Goal: Task Accomplishment & Management: Use online tool/utility

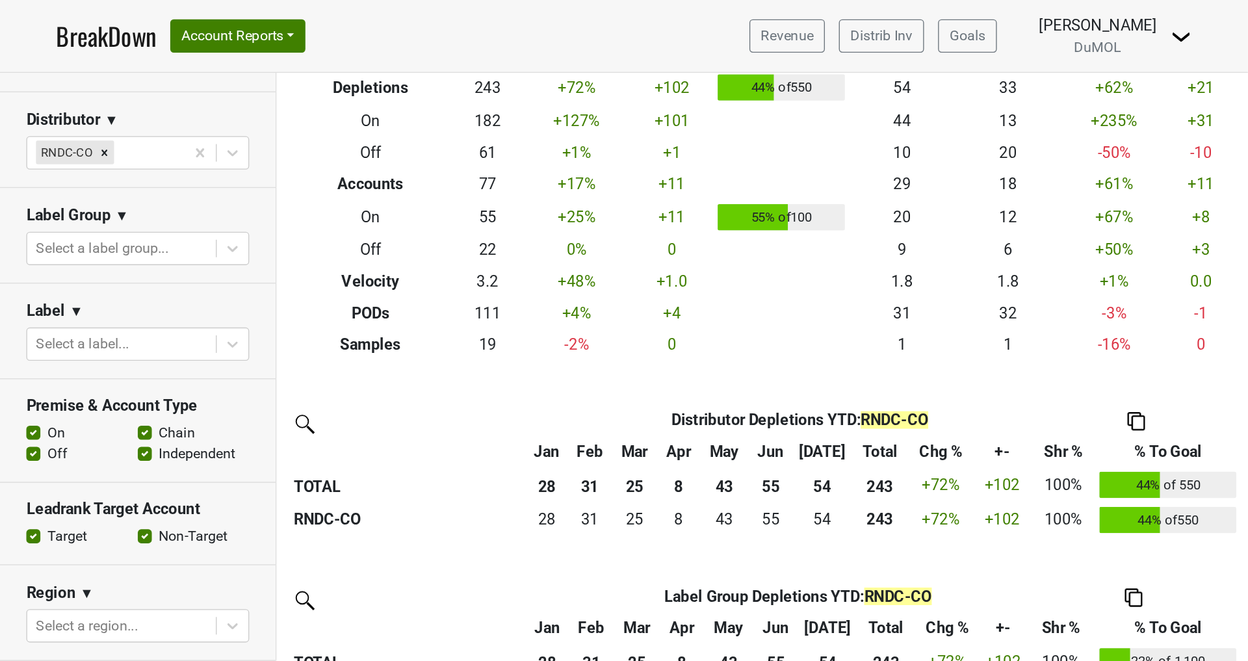
scroll to position [127, 0]
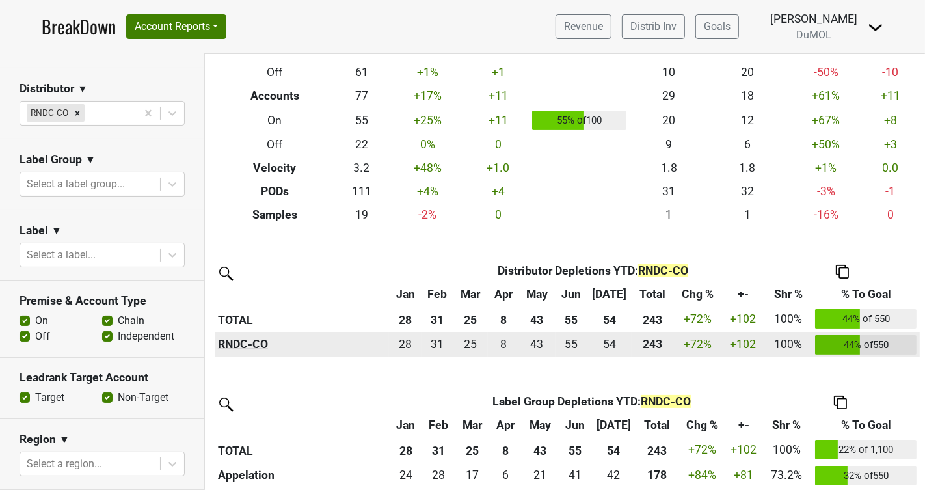
click at [240, 346] on th "RNDC-CO" at bounding box center [302, 345] width 174 height 26
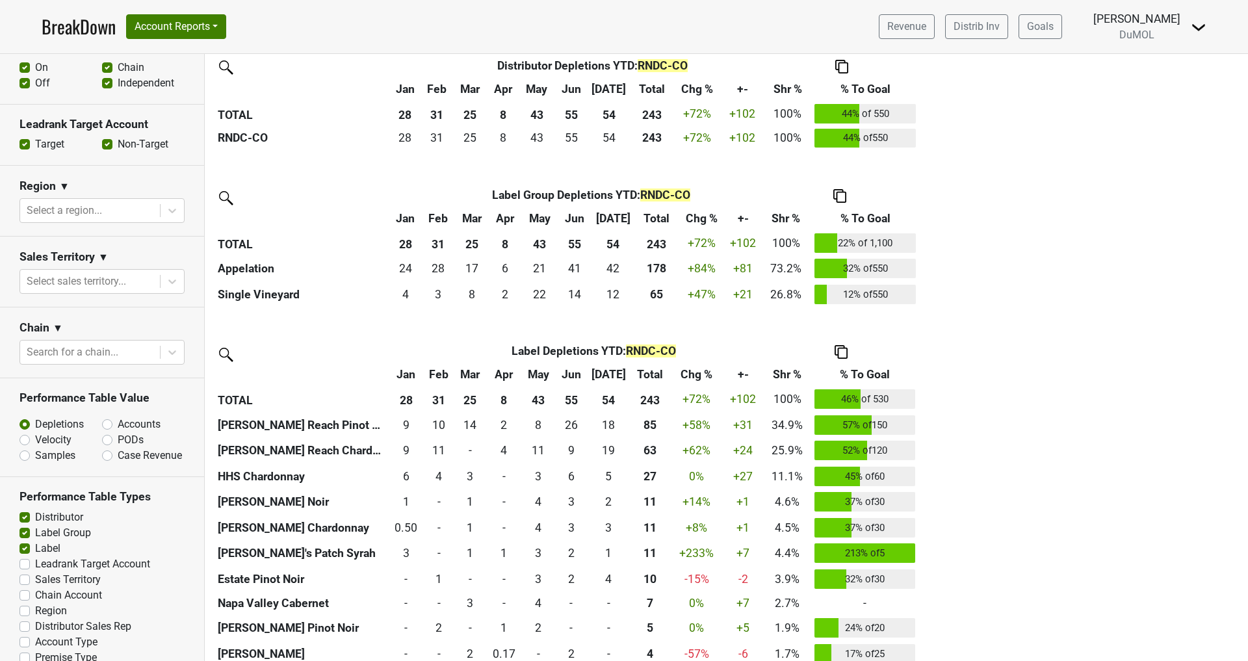
scroll to position [435, 0]
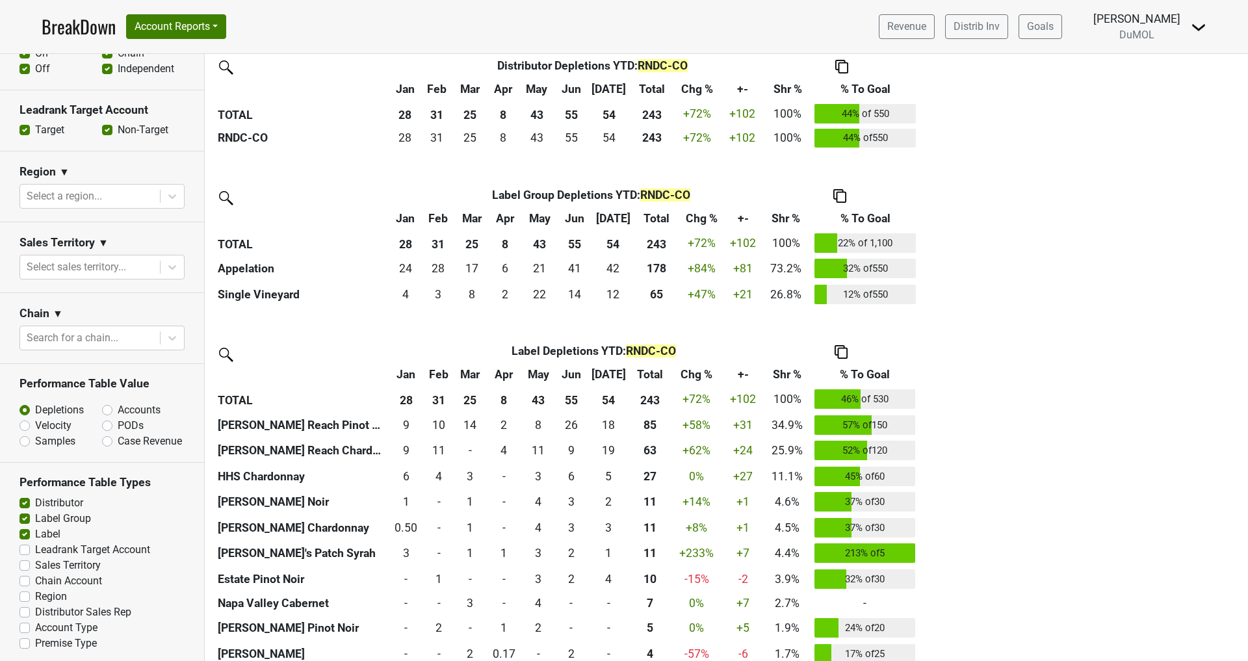
click at [118, 425] on label "PODs" at bounding box center [131, 426] width 26 height 16
click at [106, 425] on input "PODs" at bounding box center [141, 424] width 79 height 13
radio input "true"
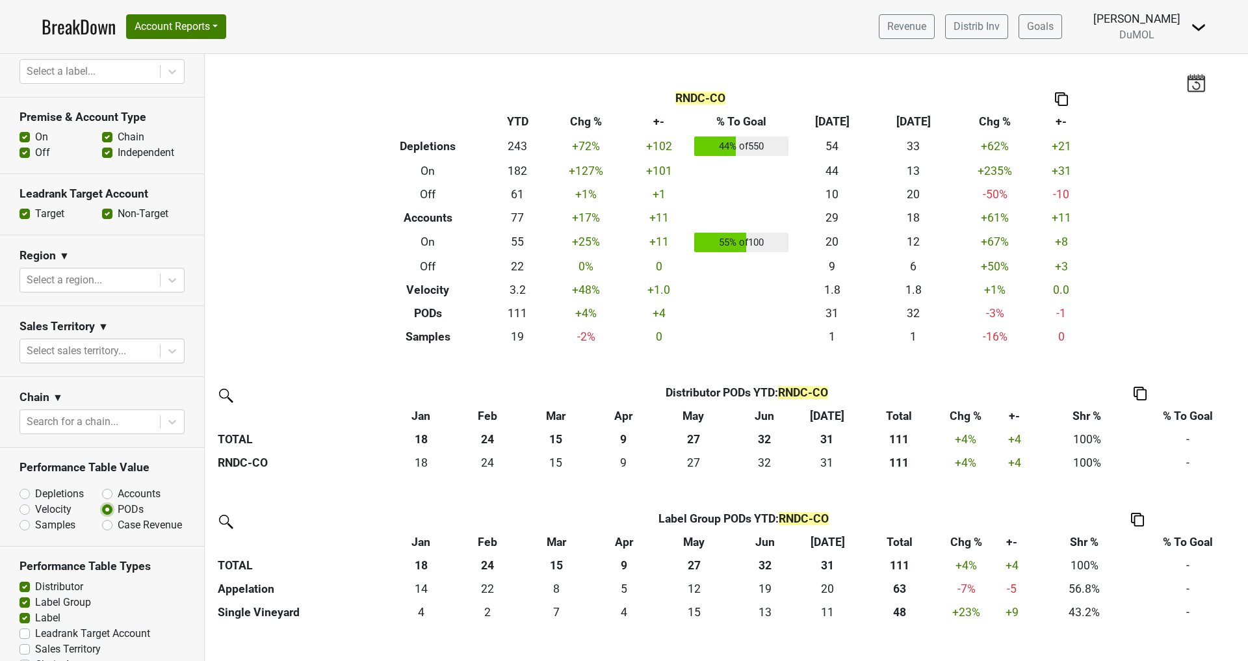
scroll to position [345, 0]
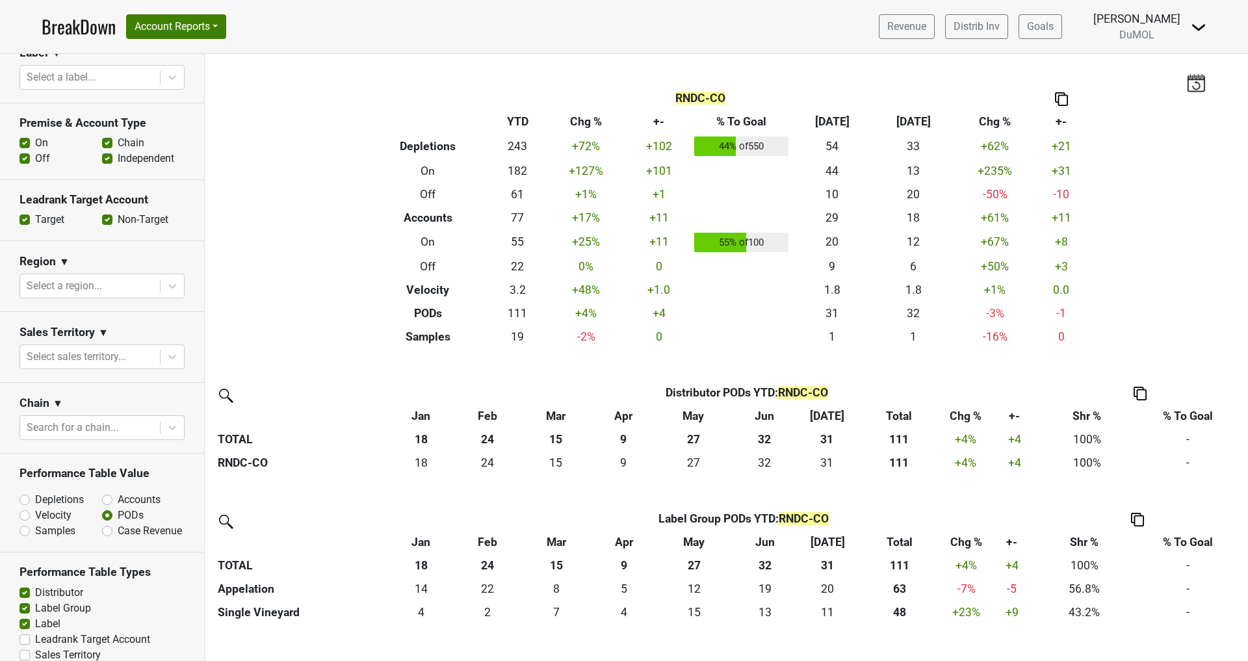
click at [35, 160] on label "Off" at bounding box center [42, 159] width 15 height 16
click at [27, 160] on input "Off" at bounding box center [25, 157] width 10 height 13
checkbox input "false"
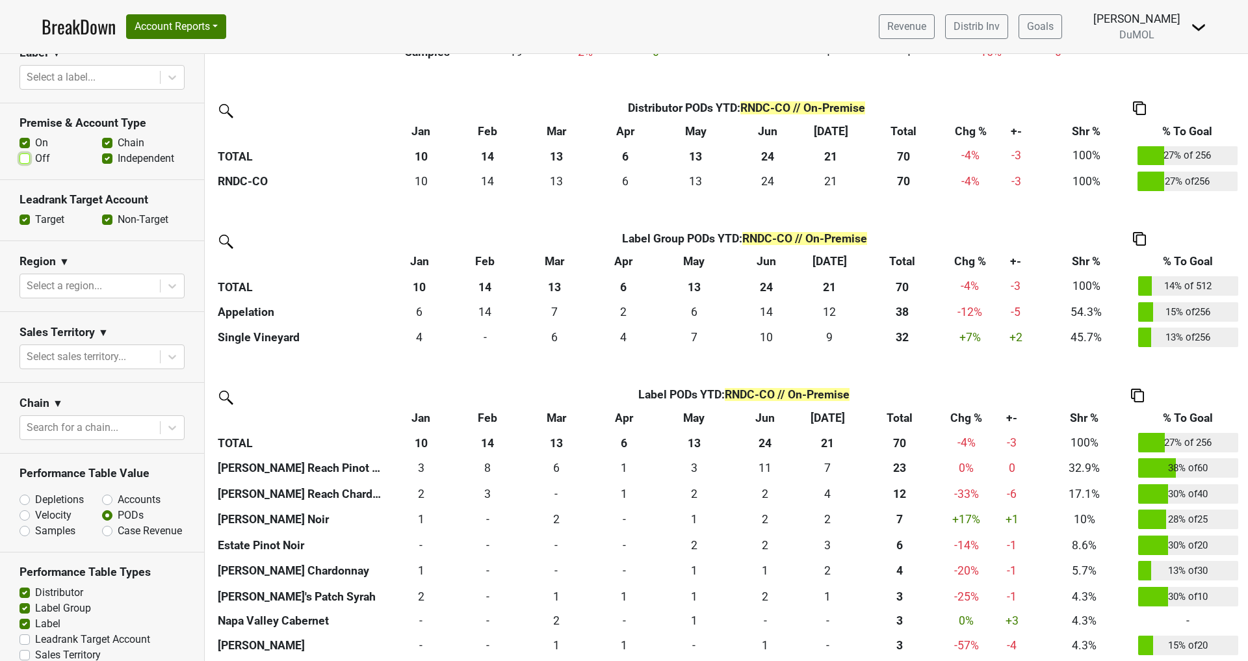
scroll to position [293, 0]
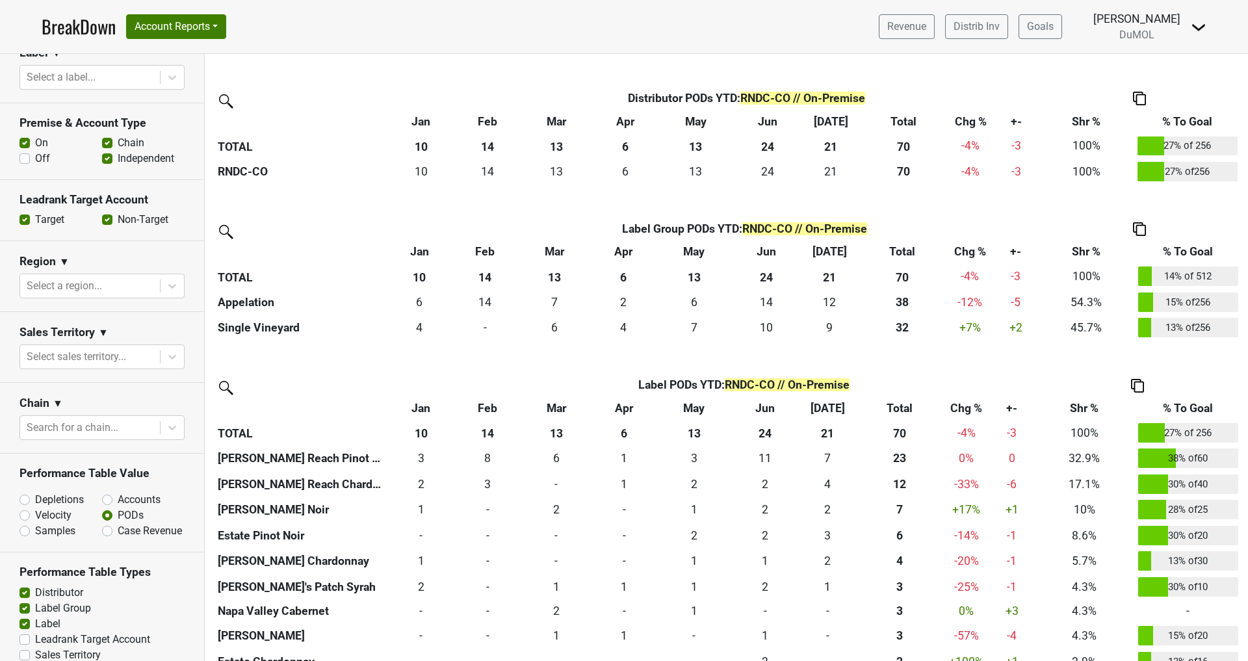
click at [924, 383] on img at bounding box center [1137, 386] width 13 height 14
click at [924, 345] on div "Copy Img Abrv." at bounding box center [1136, 343] width 66 height 19
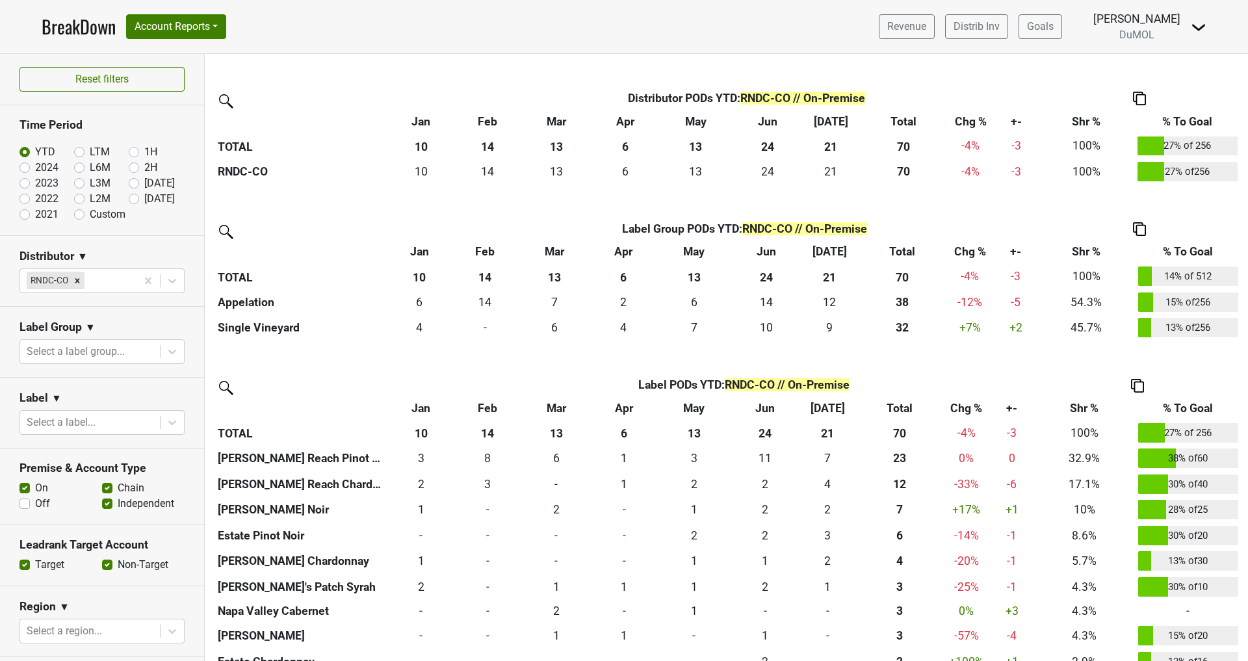
click at [35, 153] on label "YTD" at bounding box center [45, 152] width 20 height 16
click at [27, 153] on input "YTD" at bounding box center [46, 150] width 52 height 13
click at [73, 279] on icon "Remove RNDC-CO" at bounding box center [77, 280] width 9 height 9
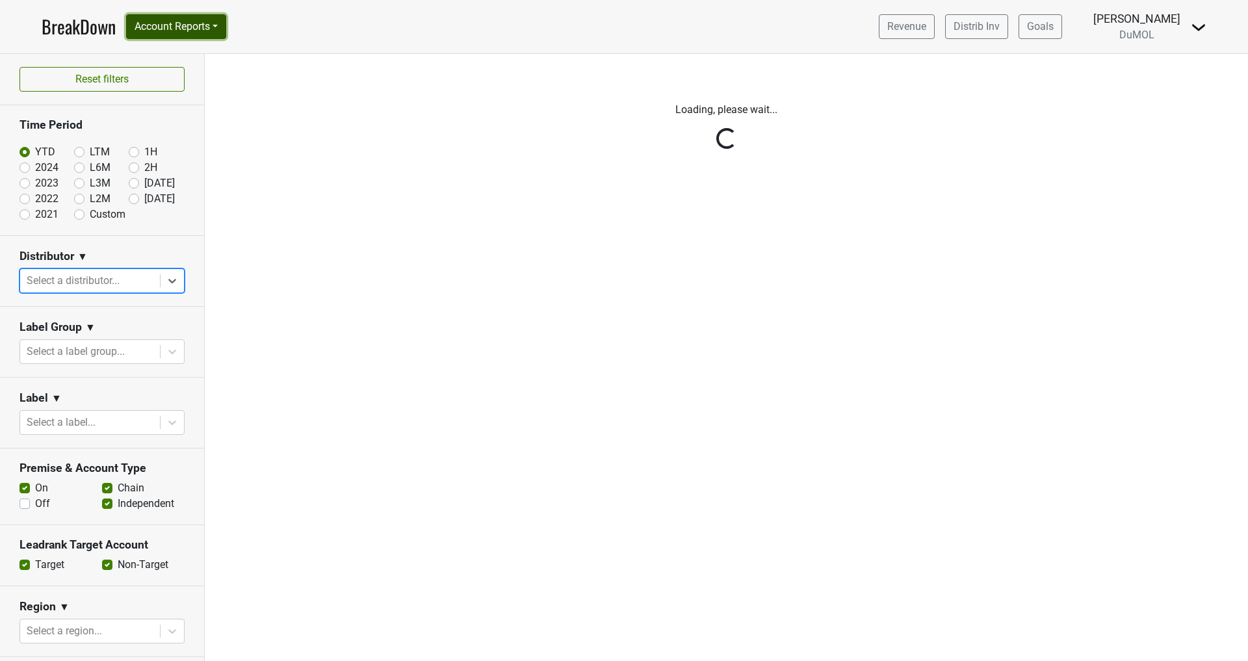
click at [157, 31] on button "Account Reports" at bounding box center [176, 26] width 100 height 25
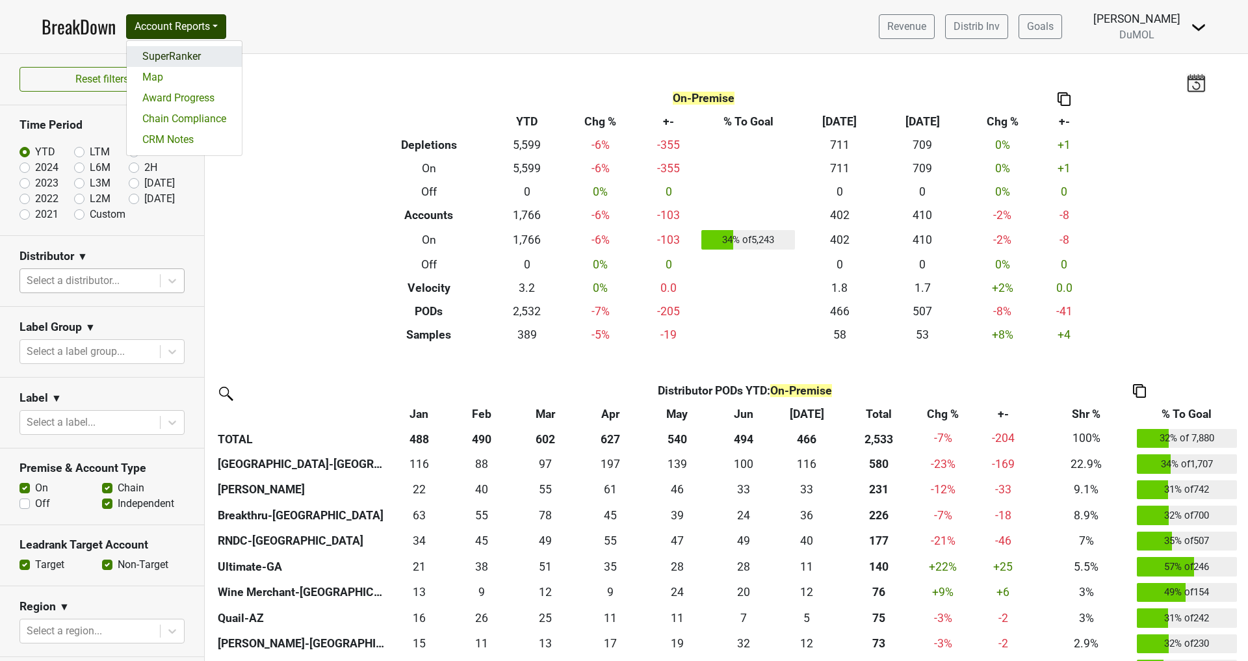
click at [168, 48] on link "SuperRanker" at bounding box center [184, 56] width 115 height 21
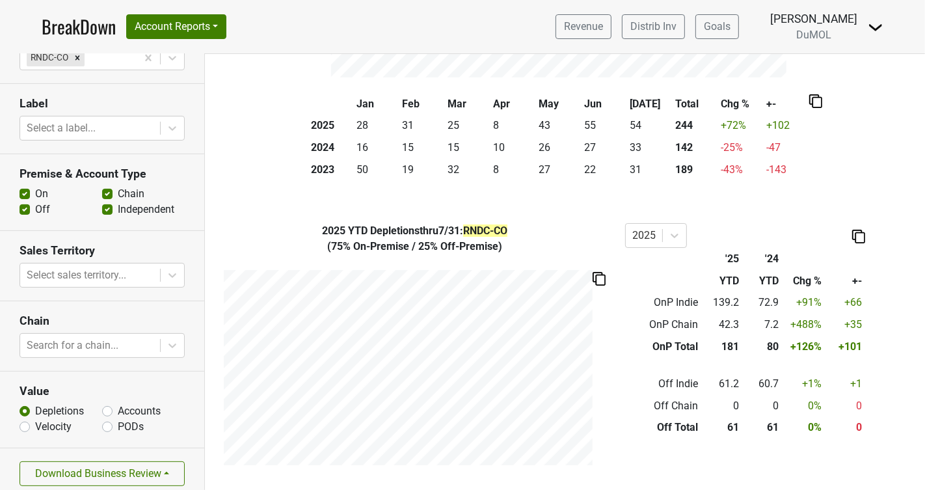
scroll to position [190, 0]
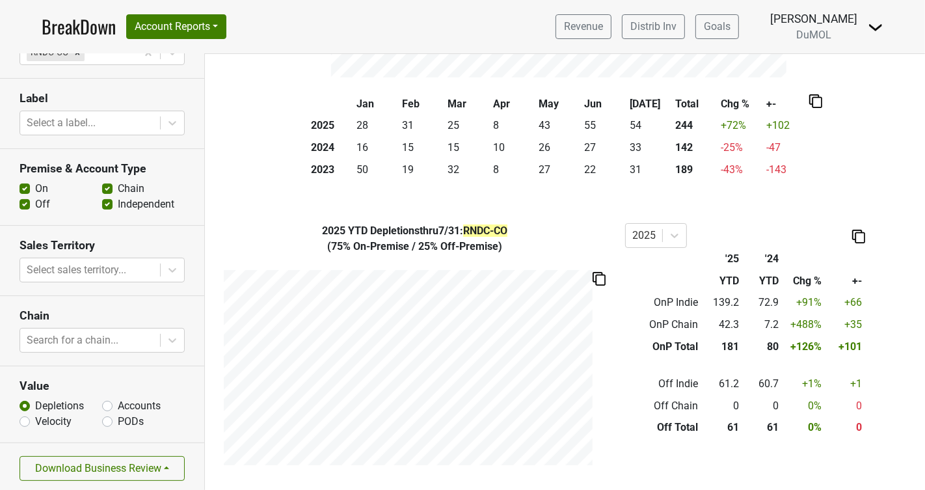
click at [118, 404] on label "Accounts" at bounding box center [139, 406] width 43 height 16
click at [106, 404] on input "Accounts" at bounding box center [107, 404] width 10 height 13
radio input "true"
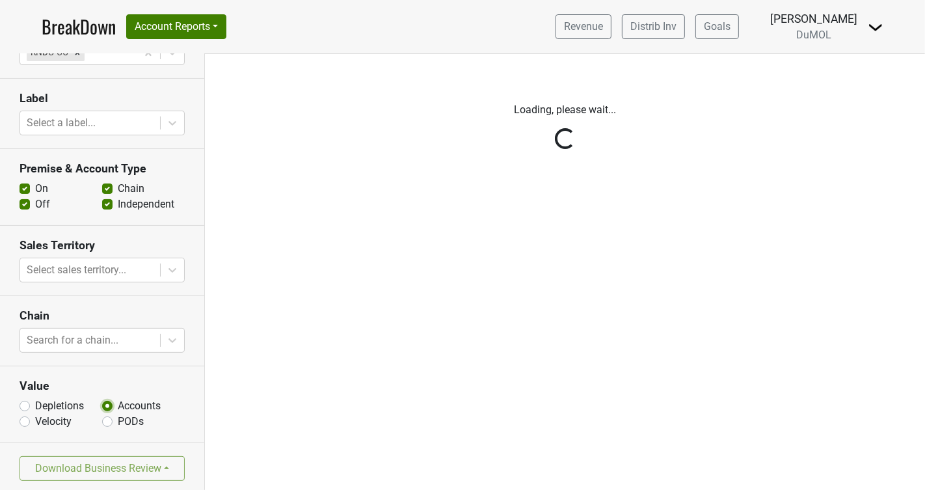
scroll to position [0, 0]
click at [29, 205] on div "Reset filters Time Period YTD Q1 Q2 Full Yr Q3 Q4 1H 2H Distributor RNDC-CO Lab…" at bounding box center [102, 272] width 205 height 436
click at [27, 204] on div "Reset filters Time Period YTD Q1 Q2 Full Yr Q3 Q4 1H 2H Distributor RNDC-CO Lab…" at bounding box center [102, 272] width 205 height 436
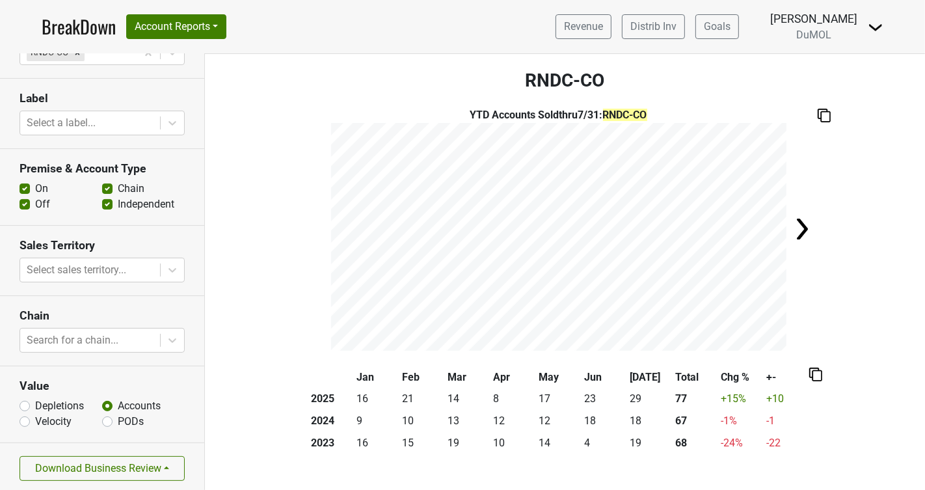
click at [35, 203] on label "Off" at bounding box center [42, 204] width 15 height 16
click at [21, 203] on input "Off" at bounding box center [25, 202] width 10 height 13
click at [822, 118] on img at bounding box center [823, 116] width 13 height 14
click at [35, 202] on label "Off" at bounding box center [42, 204] width 15 height 16
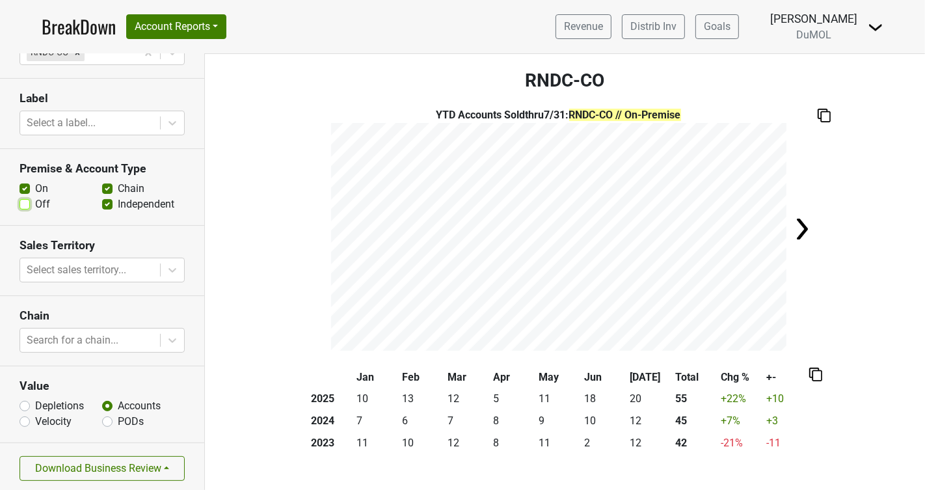
click at [25, 202] on input "Off" at bounding box center [25, 202] width 10 height 13
checkbox input "true"
click at [824, 114] on img at bounding box center [823, 116] width 13 height 14
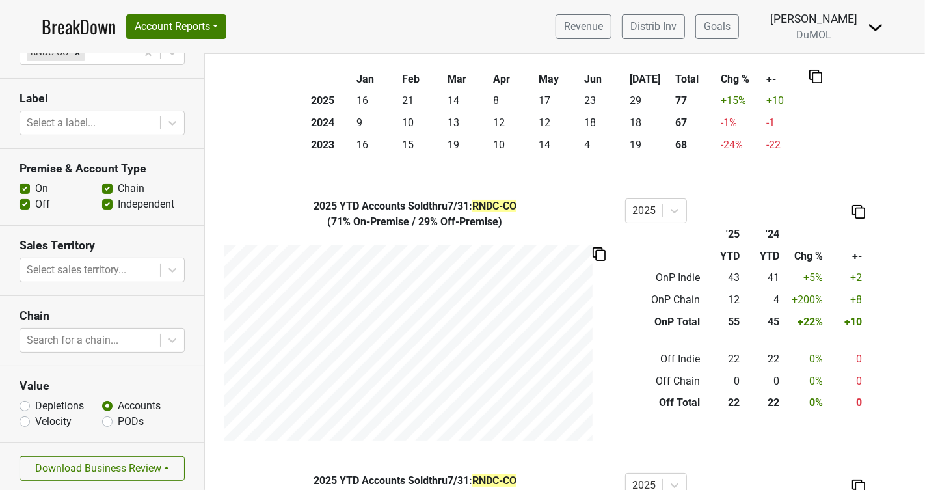
scroll to position [314, 0]
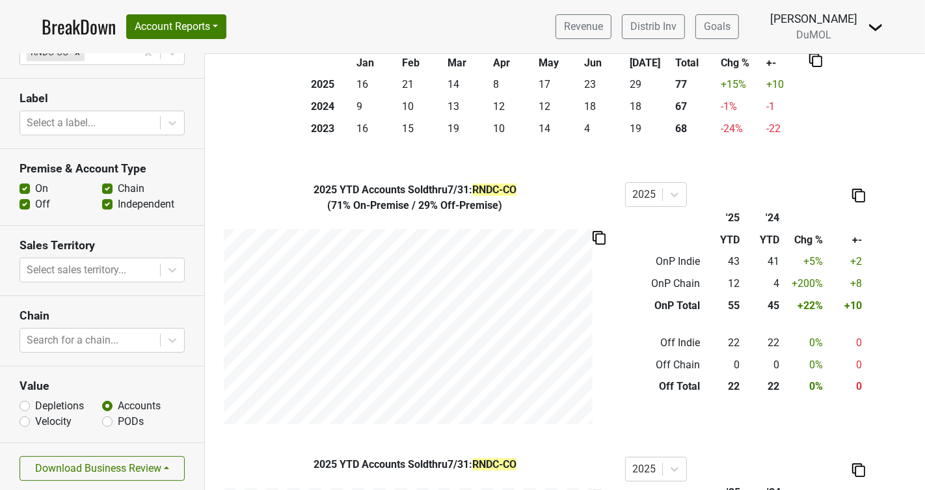
click at [858, 194] on img at bounding box center [858, 196] width 13 height 14
click at [856, 151] on div "Copy as Image" at bounding box center [856, 151] width 65 height 19
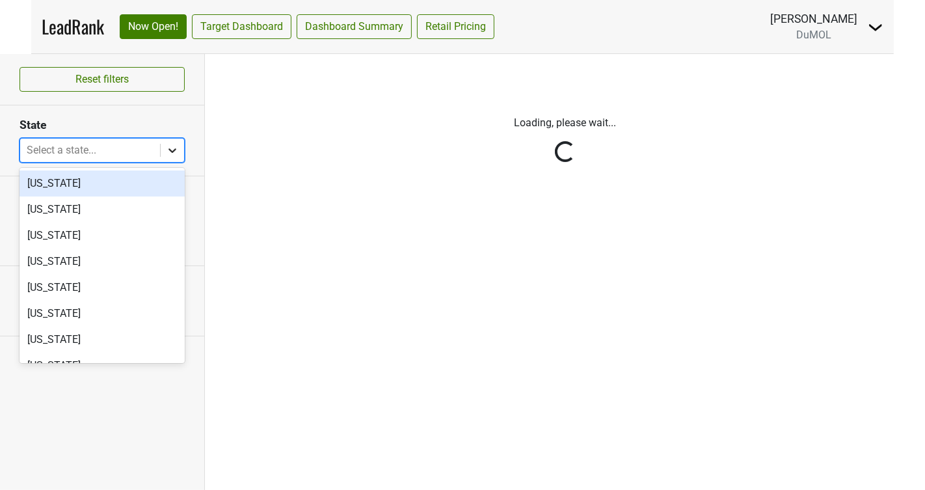
click at [170, 151] on icon at bounding box center [172, 150] width 13 height 13
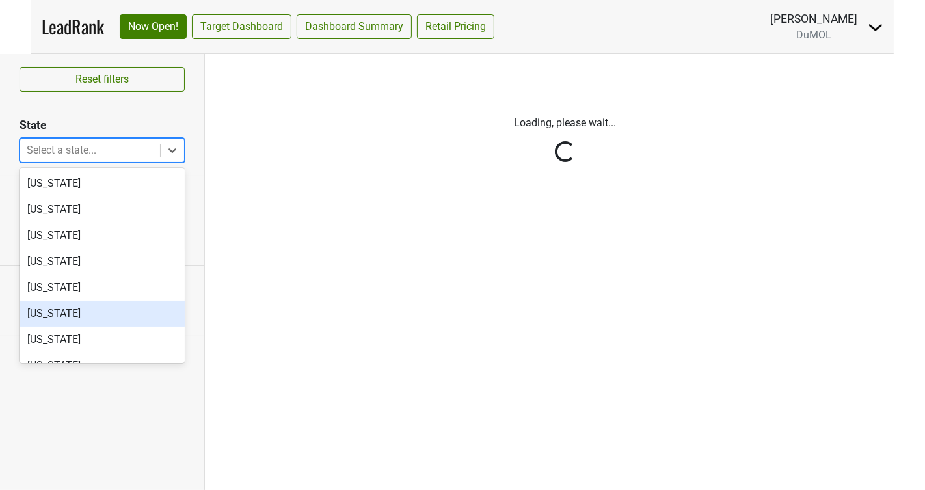
click at [89, 306] on div "Colorado" at bounding box center [102, 313] width 165 height 26
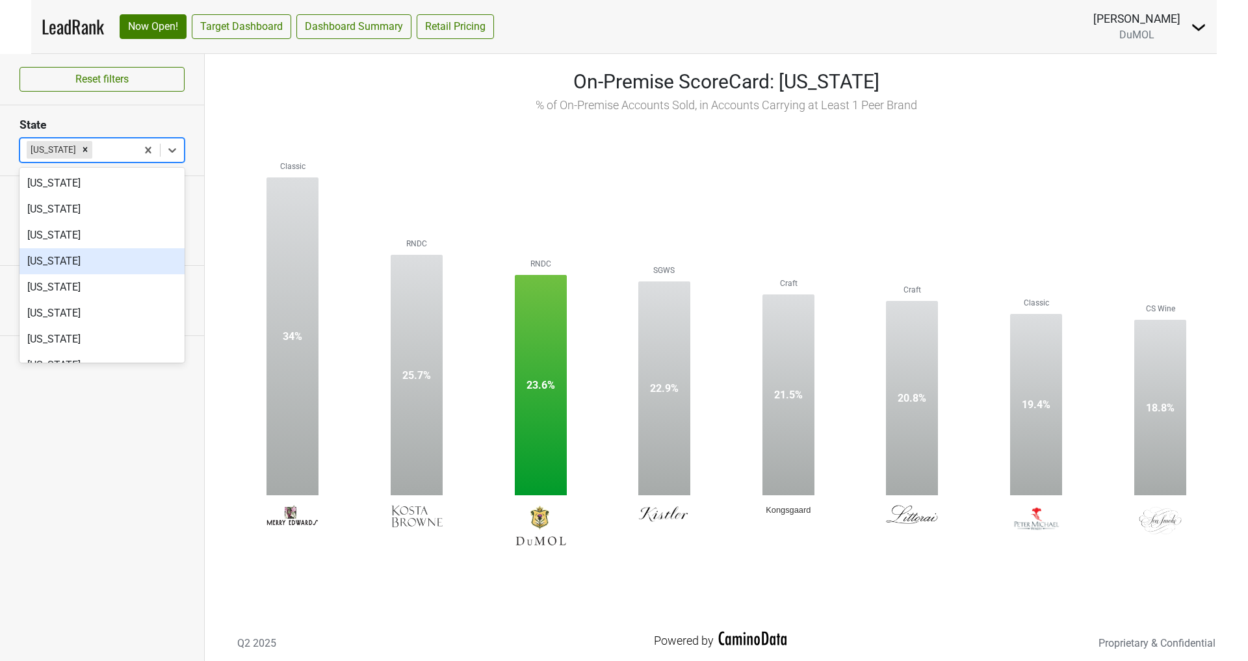
click at [924, 31] on img at bounding box center [1199, 28] width 16 height 16
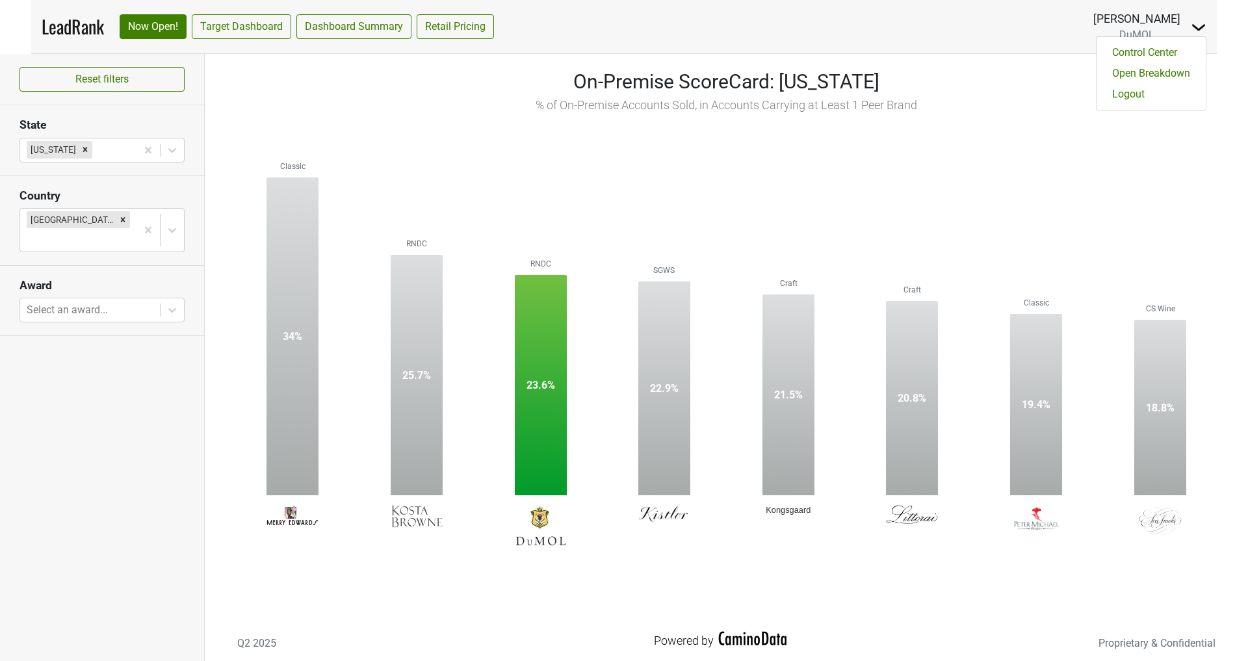
click at [924, 31] on img at bounding box center [1199, 28] width 16 height 16
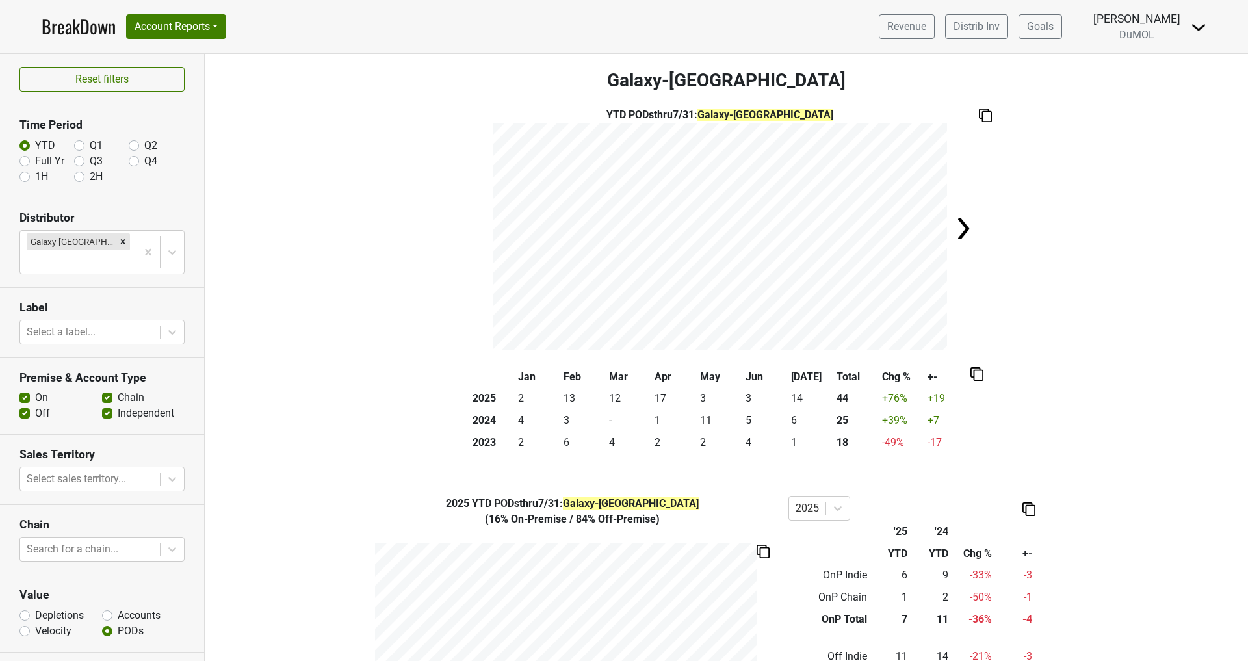
scroll to position [20, 0]
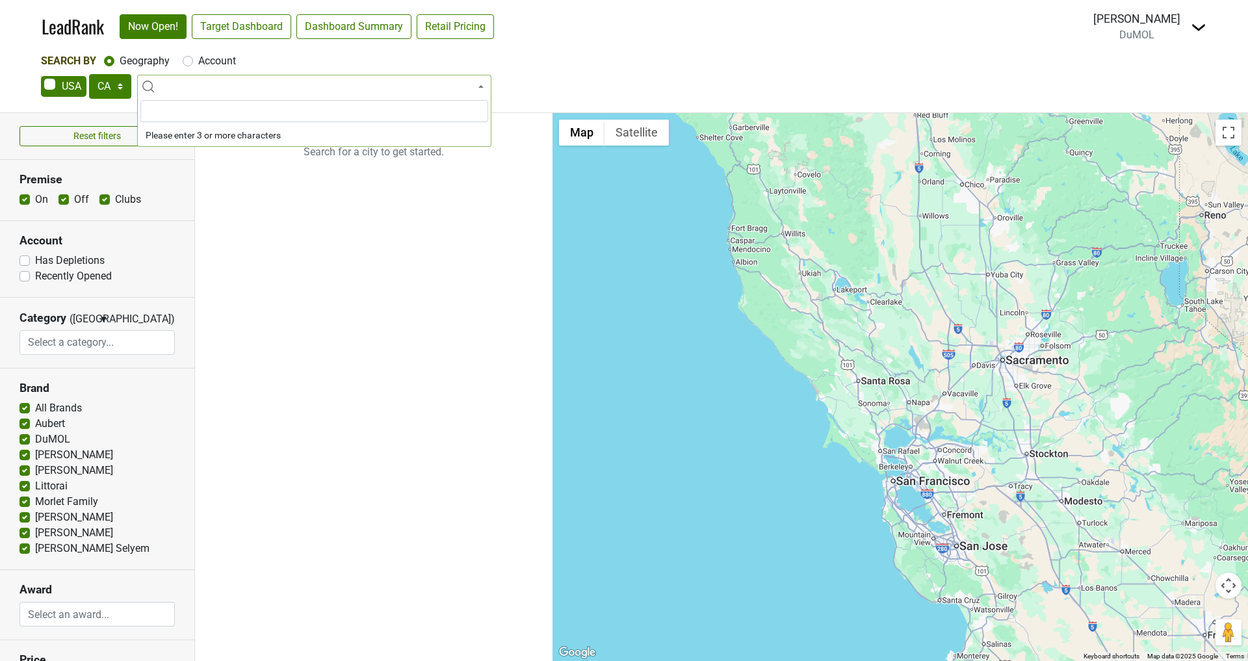
select select "CA"
select select
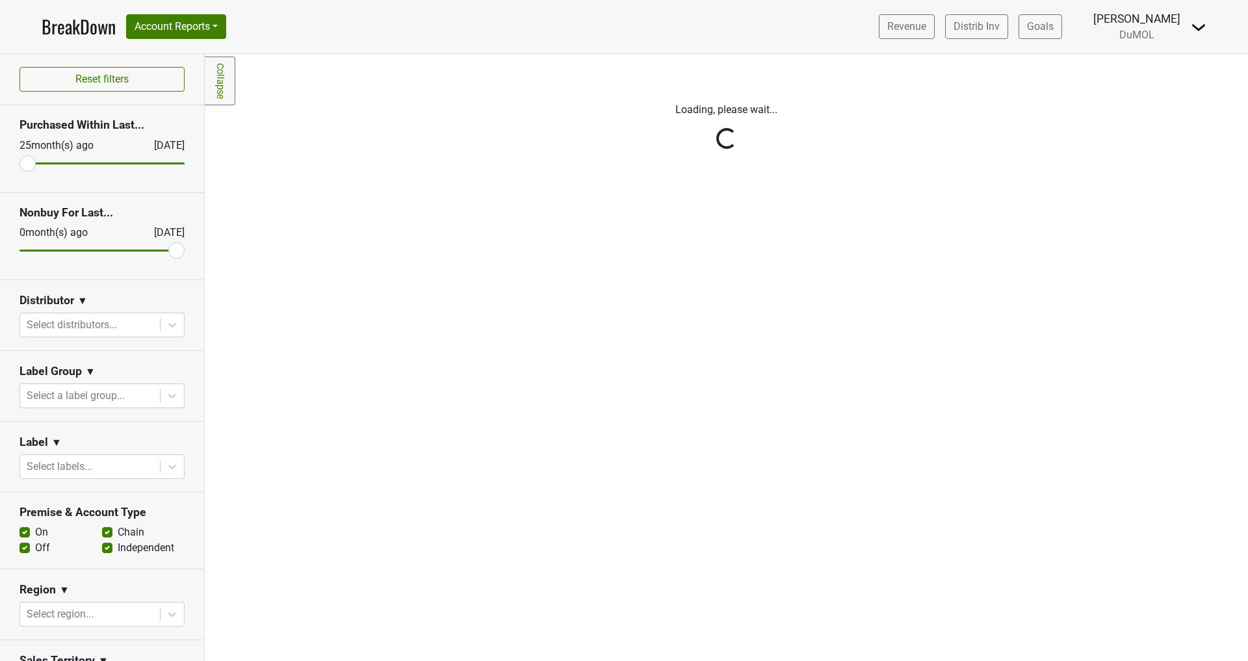
scroll to position [60, 0]
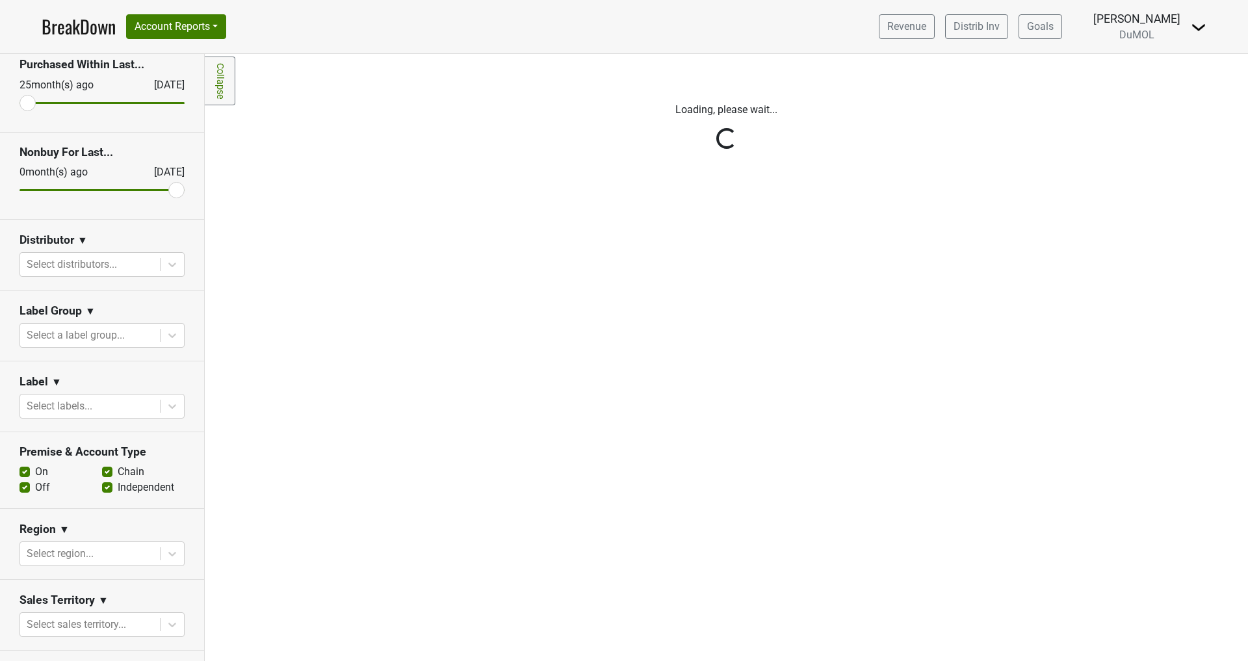
click at [155, 272] on div "Reset filters Purchased Within Last... [DATE] [DATE] Nonbuy For Last... [DATE] …" at bounding box center [102, 357] width 205 height 607
click at [173, 267] on icon at bounding box center [172, 264] width 13 height 13
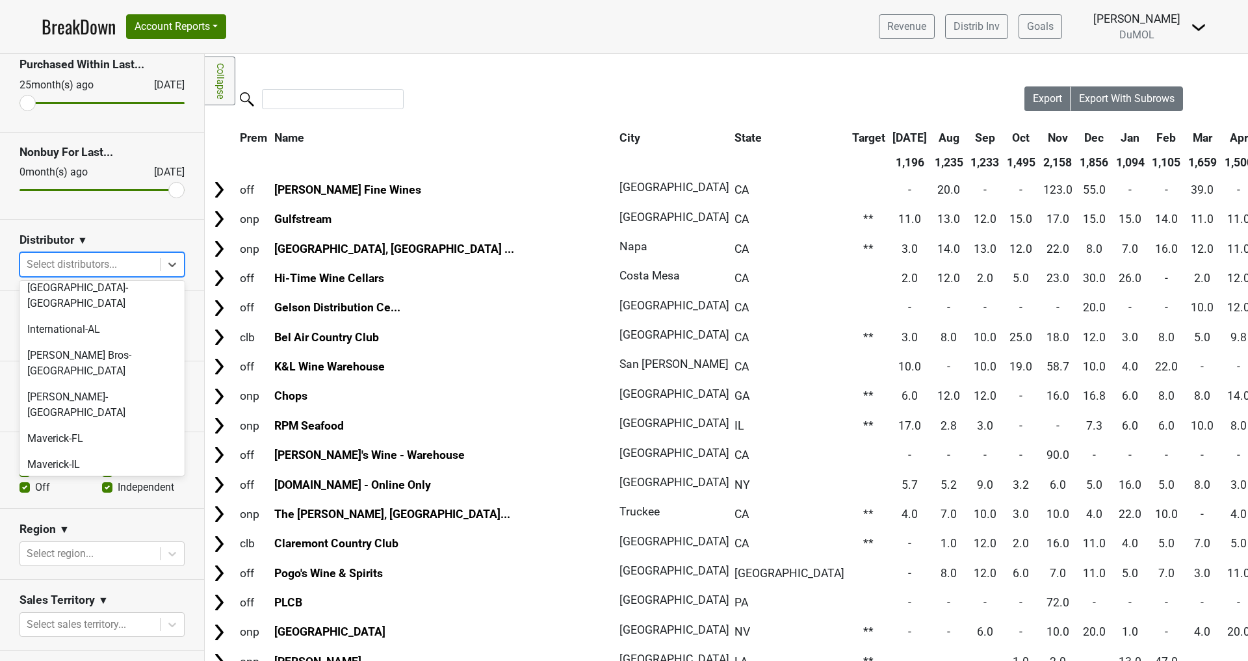
scroll to position [610, 0]
click at [70, 479] on div "[GEOGRAPHIC_DATA]-[GEOGRAPHIC_DATA]" at bounding box center [102, 500] width 165 height 42
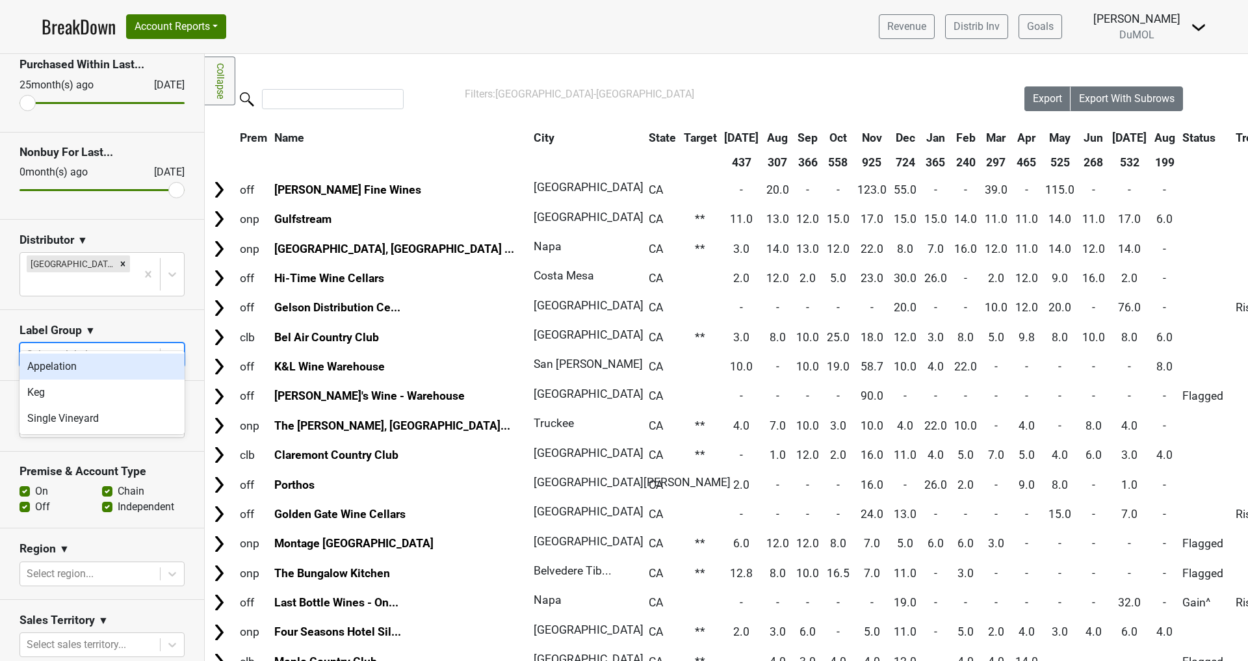
click at [160, 343] on div "Select a label group..." at bounding box center [90, 354] width 140 height 23
click at [161, 343] on div at bounding box center [172, 354] width 23 height 23
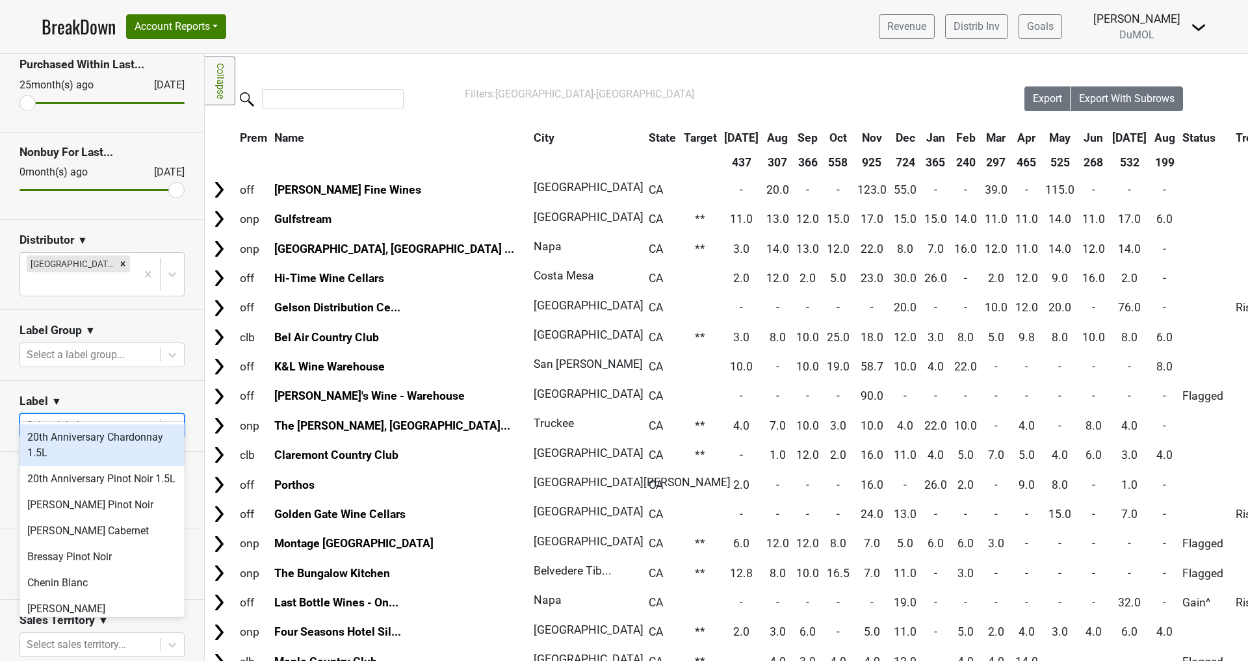
click at [139, 417] on div at bounding box center [90, 426] width 127 height 18
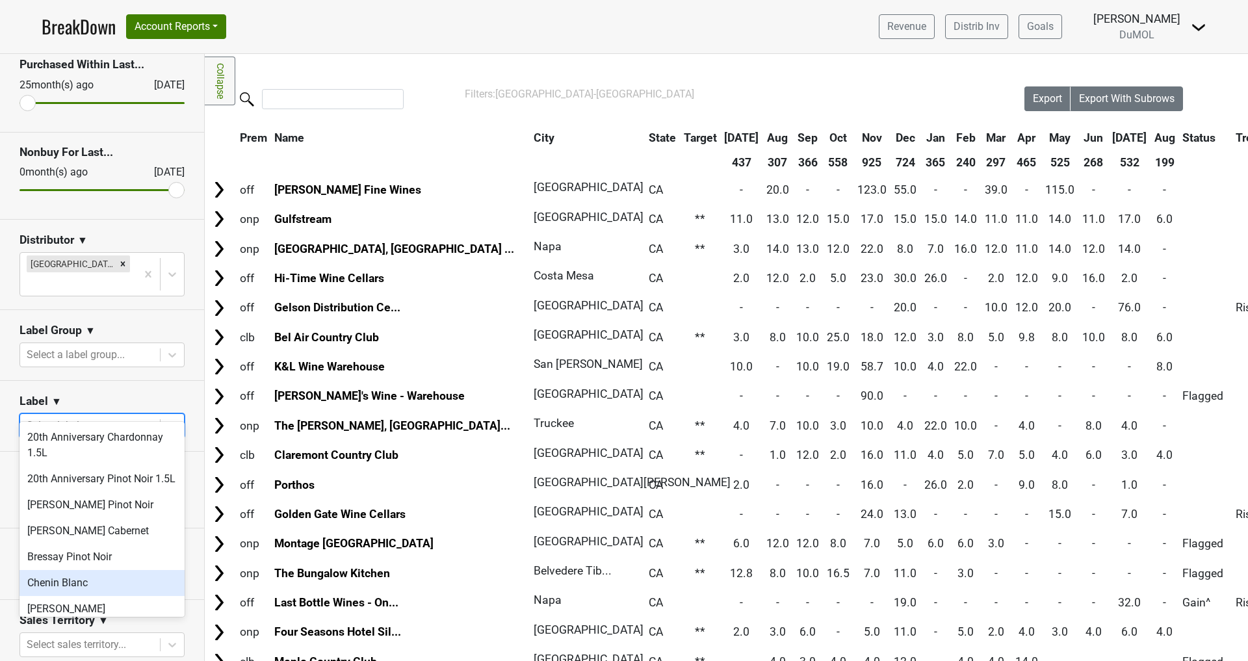
click at [83, 577] on div "Chenin Blanc" at bounding box center [102, 583] width 165 height 26
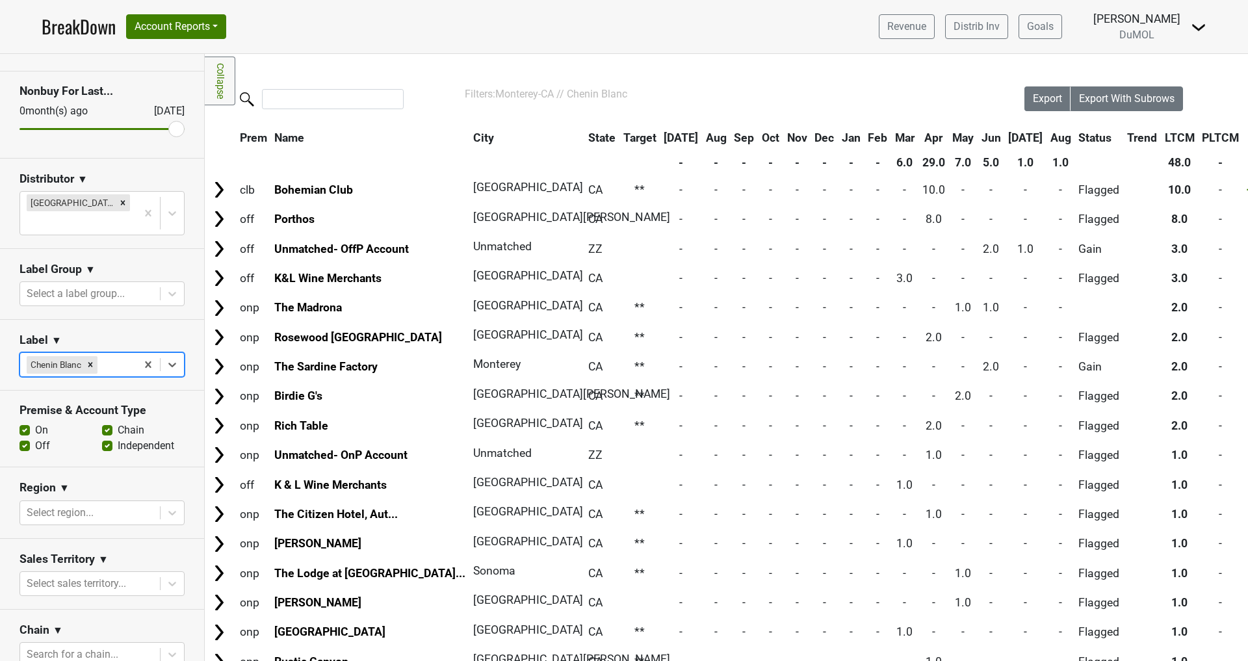
scroll to position [127, 0]
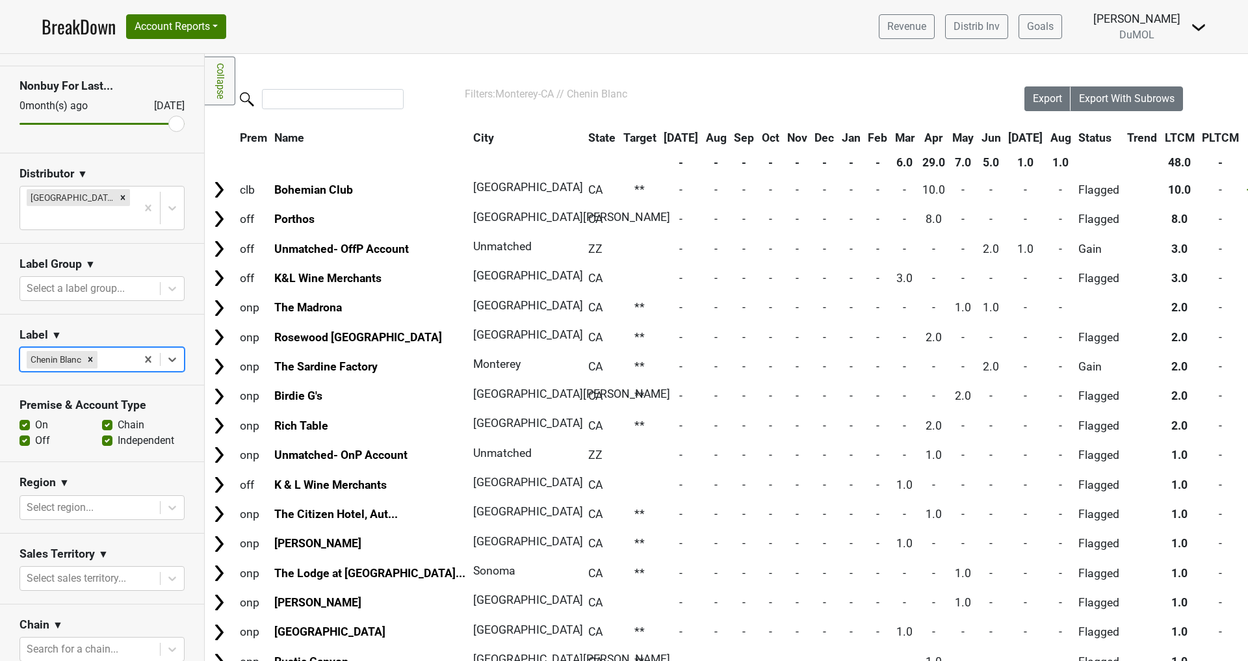
click at [35, 433] on label "Off" at bounding box center [42, 441] width 15 height 16
click at [25, 433] on input "Off" at bounding box center [25, 439] width 10 height 13
checkbox input "false"
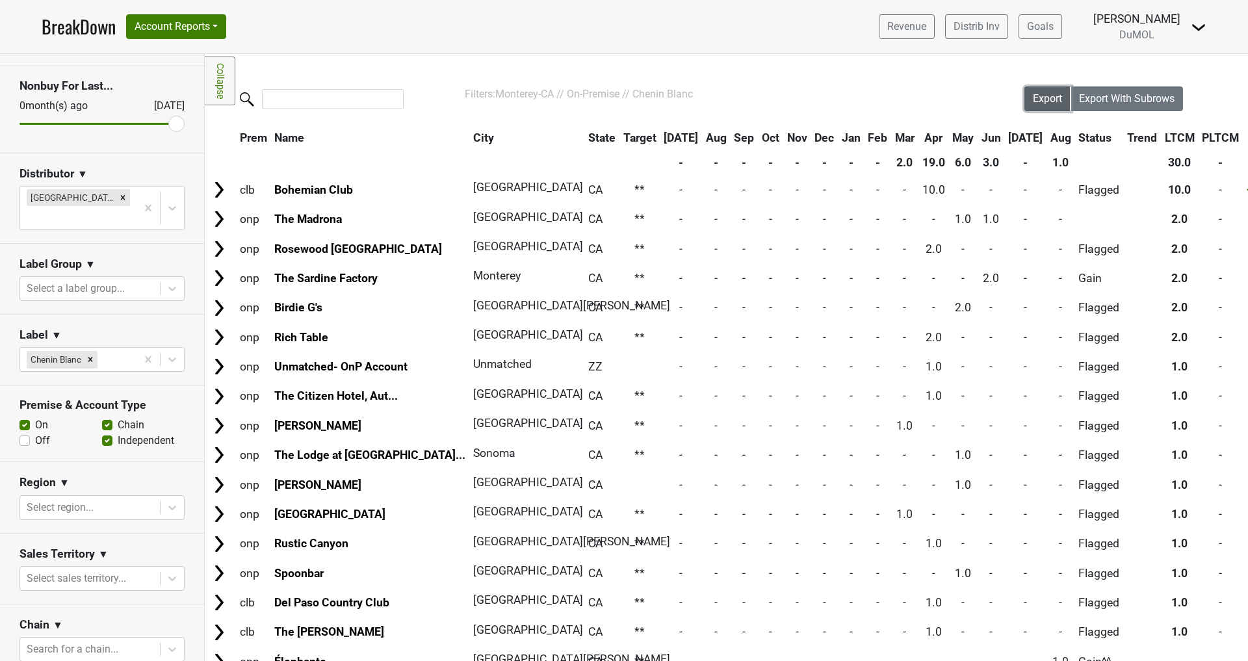
click at [1052, 103] on span "Export" at bounding box center [1047, 98] width 29 height 12
click at [94, 355] on icon "Remove Chenin Blanc" at bounding box center [90, 359] width 9 height 9
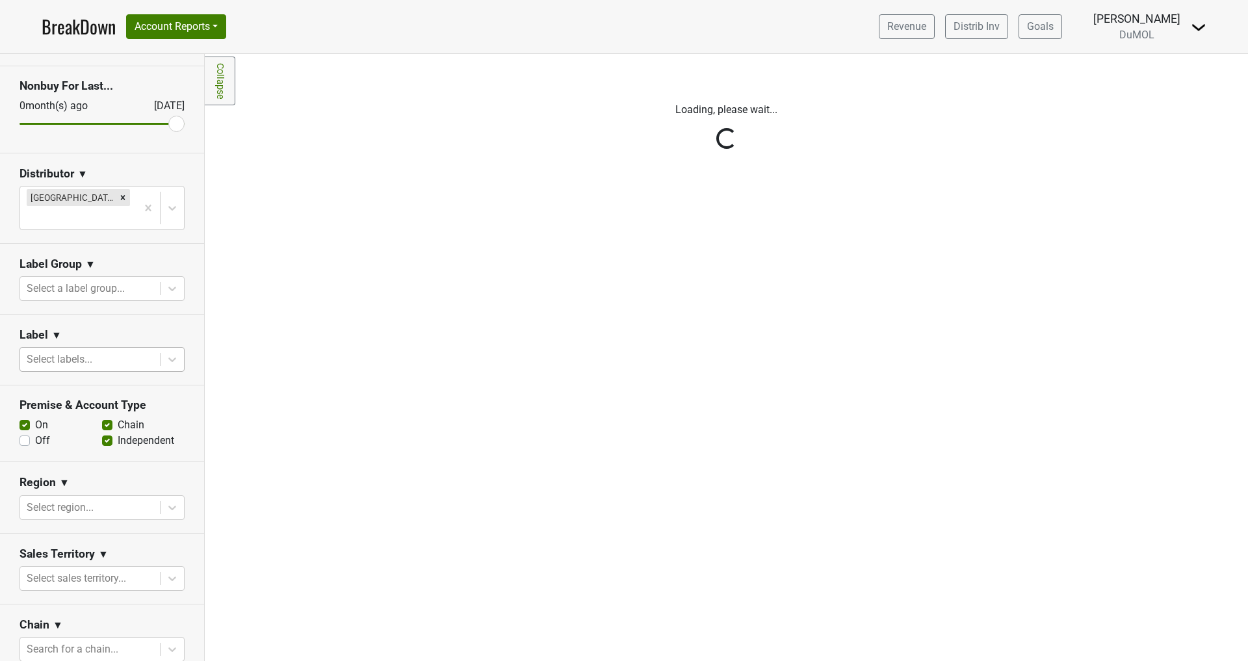
click at [174, 338] on div "Reset filters Purchased Within Last... 25 month(s) ago Aug '25 Nonbuy For Last.…" at bounding box center [102, 357] width 205 height 607
click at [58, 333] on div "Reset filters Purchased Within Last... 25 month(s) ago Aug '25 Nonbuy For Last.…" at bounding box center [102, 357] width 205 height 607
click at [82, 341] on div "Reset filters Purchased Within Last... 25 month(s) ago Aug '25 Nonbuy For Last.…" at bounding box center [102, 357] width 205 height 607
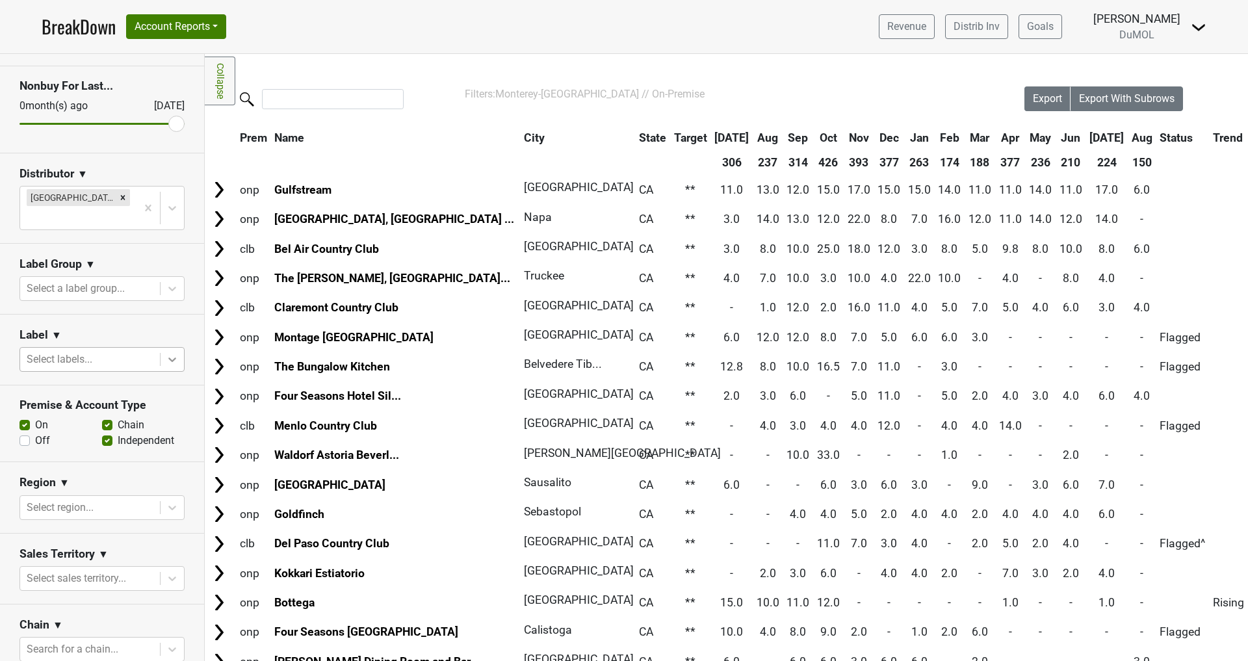
click at [173, 358] on icon at bounding box center [172, 360] width 8 height 5
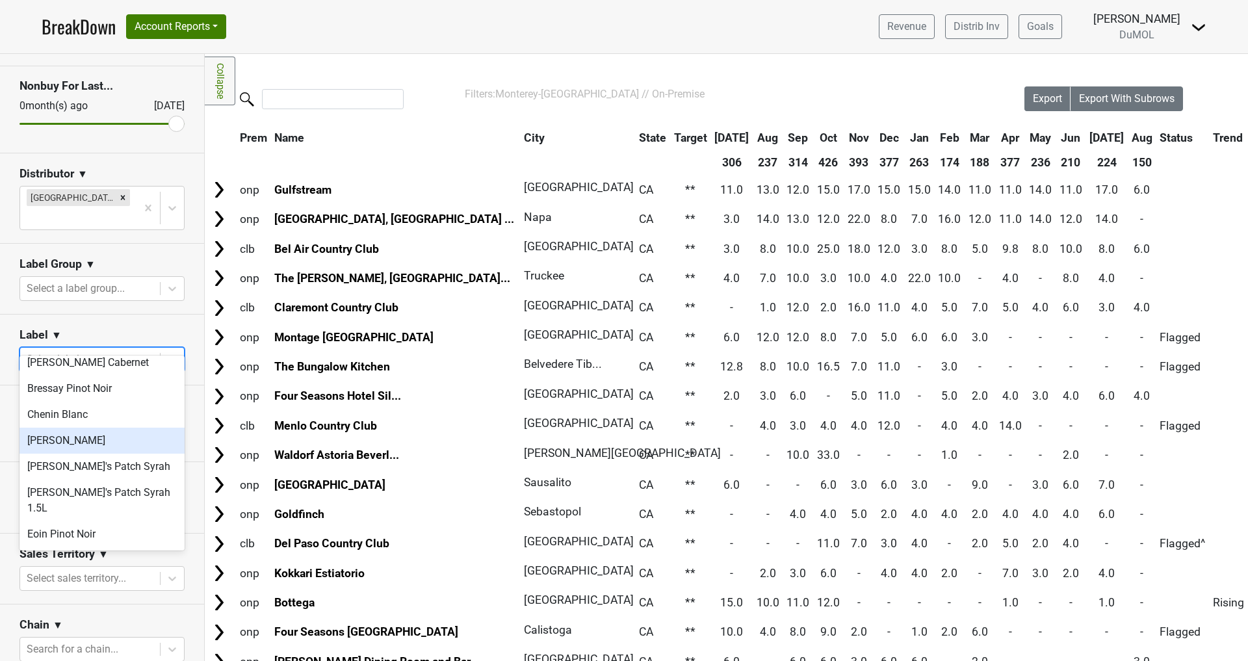
scroll to position [107, 0]
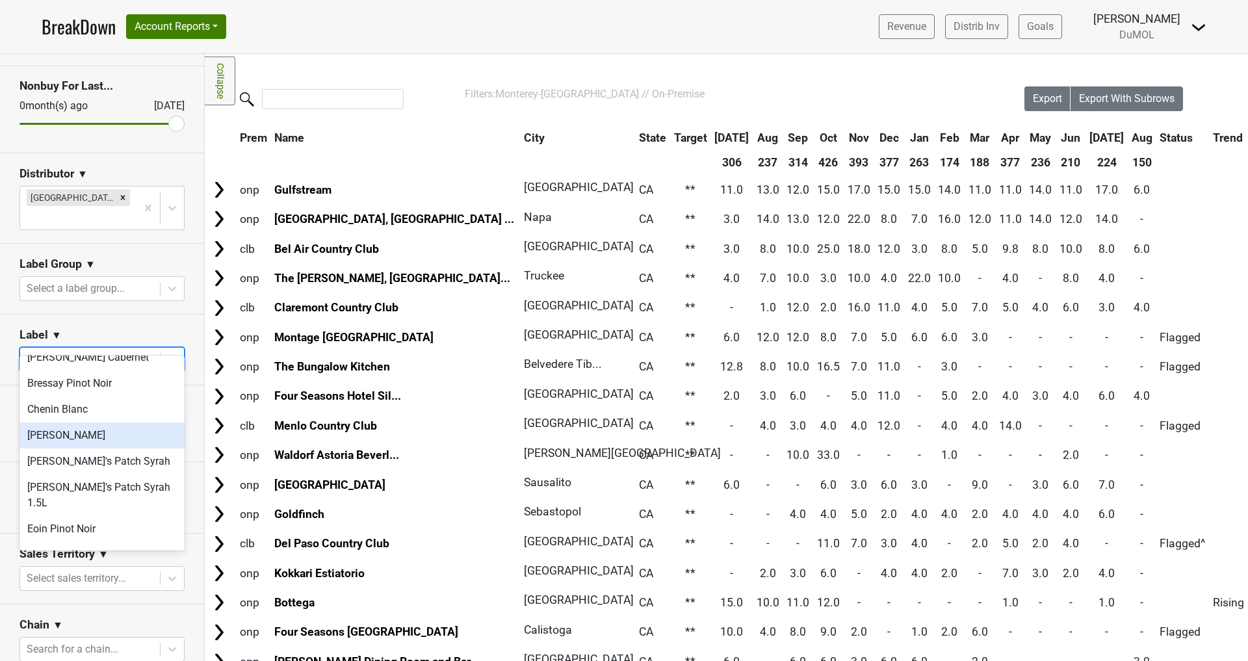
click at [73, 432] on div "[PERSON_NAME]" at bounding box center [102, 436] width 165 height 26
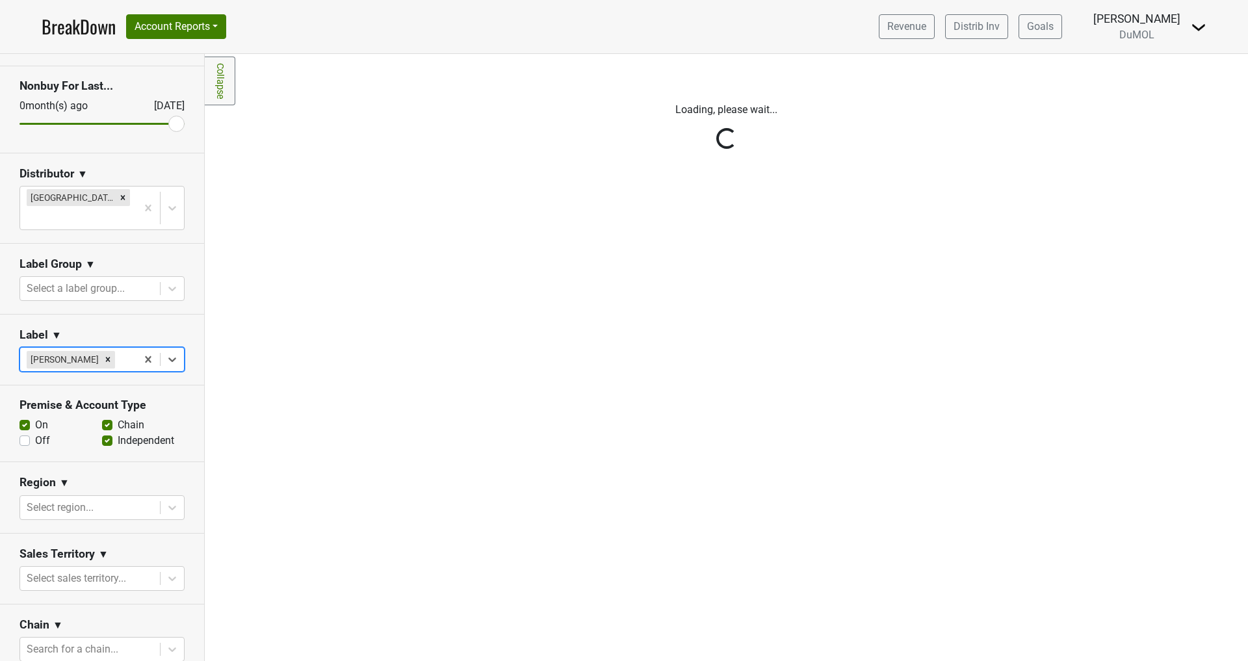
click at [172, 338] on div "Reset filters Purchased Within Last... 25 month(s) ago Aug '25 Nonbuy For Last.…" at bounding box center [102, 357] width 205 height 607
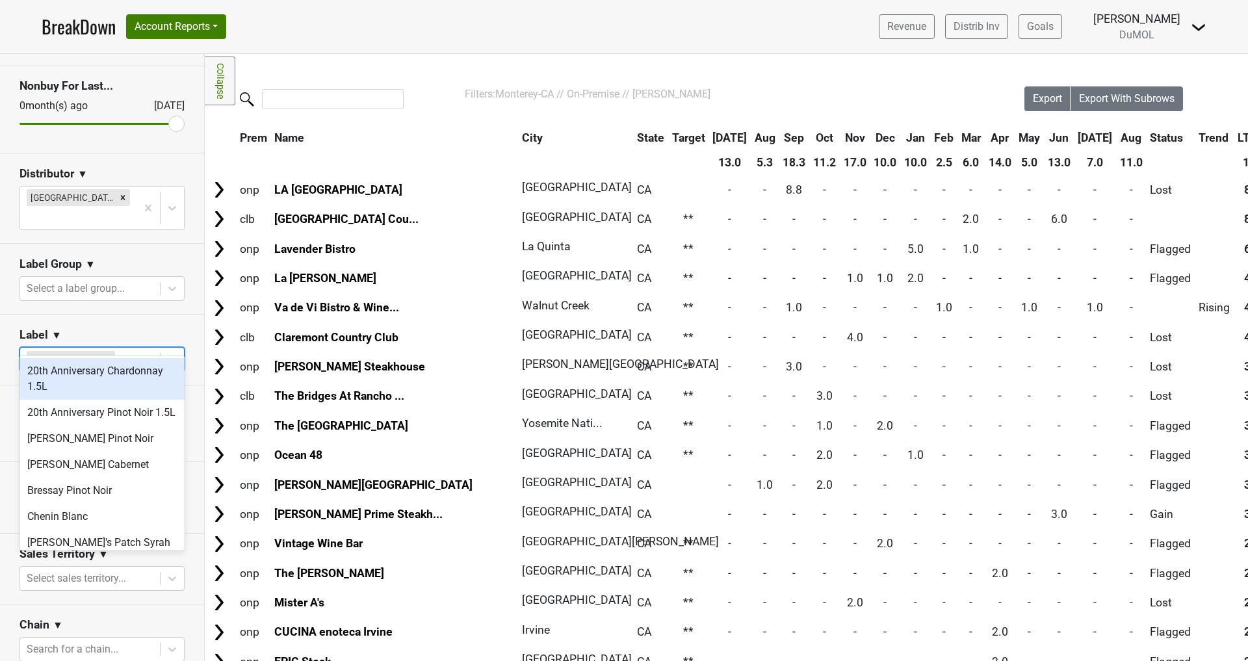
click at [177, 353] on icon at bounding box center [172, 359] width 13 height 13
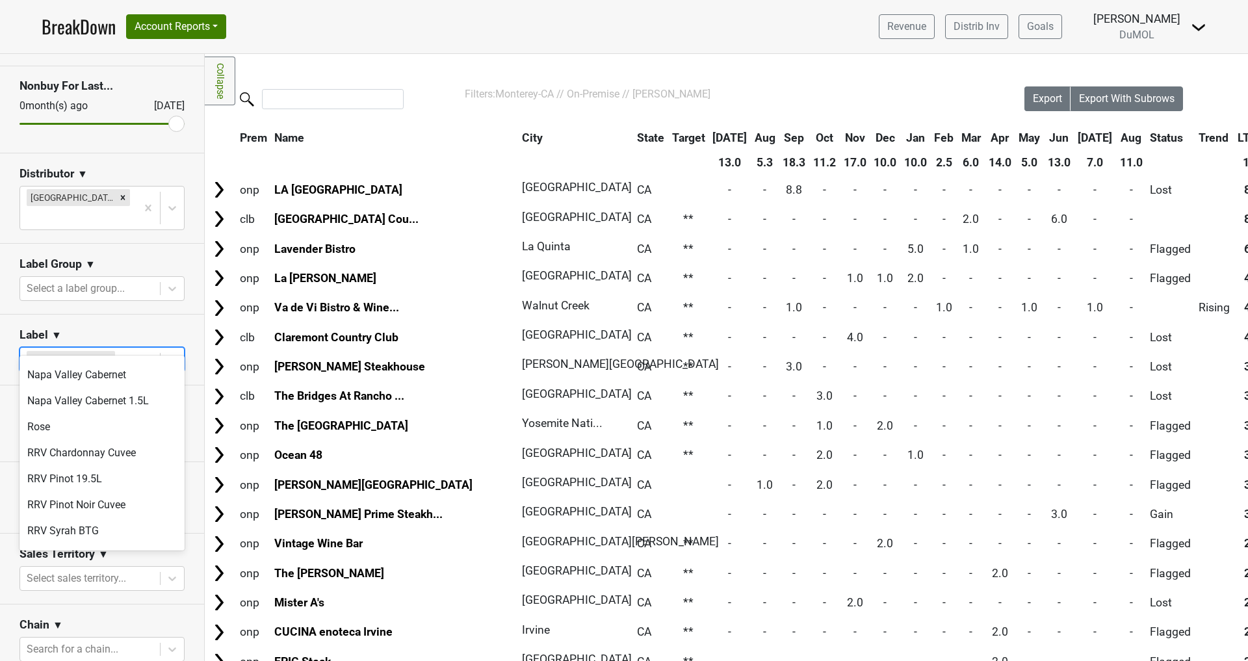
scroll to position [761, 0]
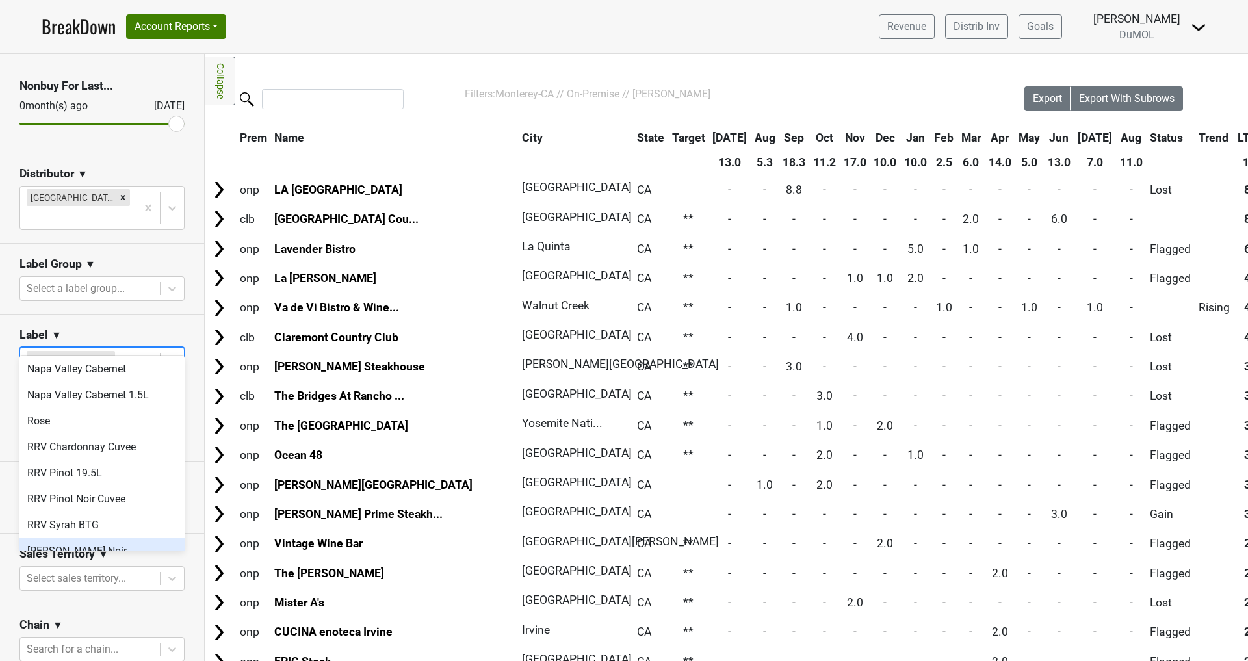
click at [79, 538] on div "[PERSON_NAME] Noir" at bounding box center [102, 551] width 165 height 26
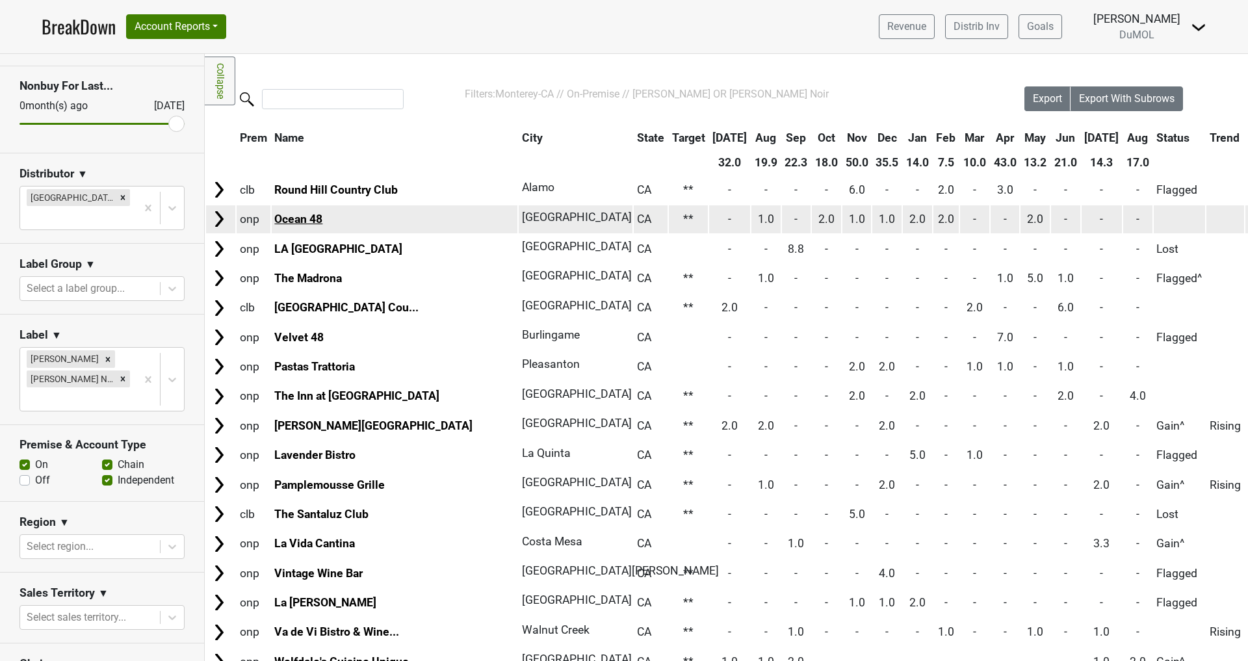
click at [300, 222] on link "Ocean 48" at bounding box center [298, 219] width 48 height 13
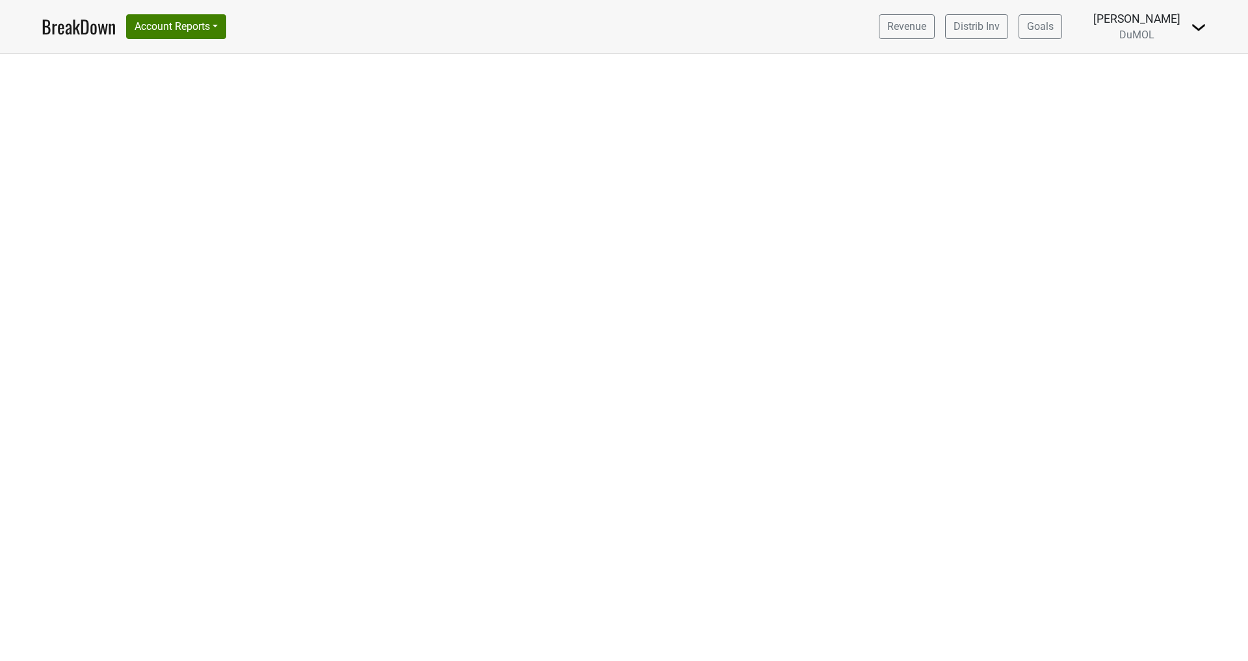
select select "CA"
